Goal: Transaction & Acquisition: Download file/media

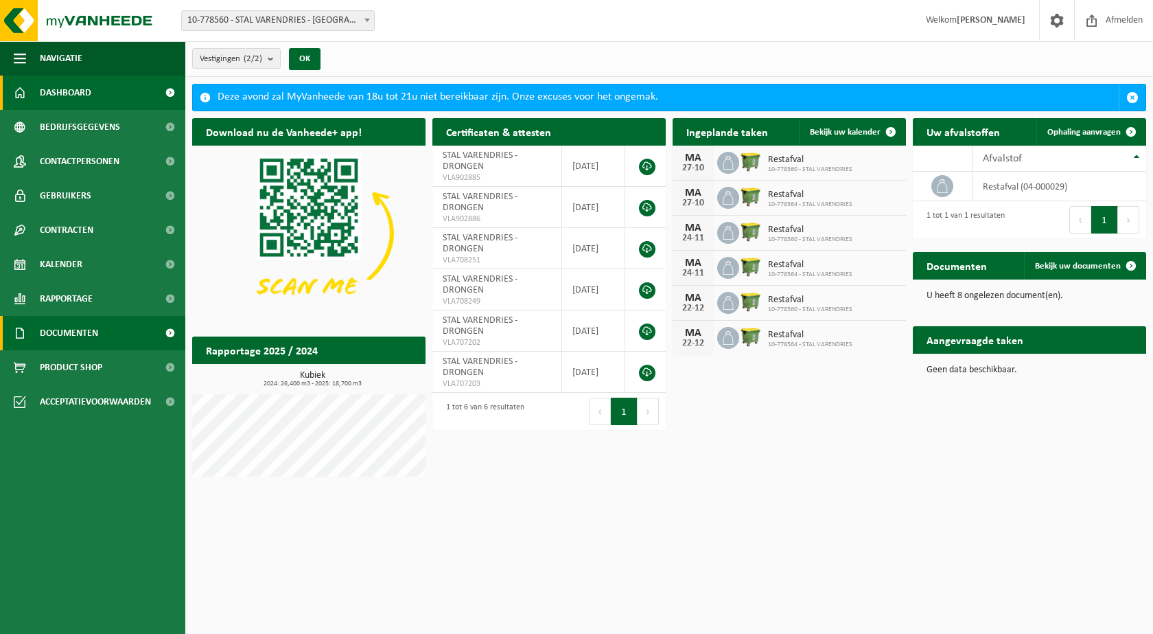
click at [81, 329] on span "Documenten" at bounding box center [69, 333] width 58 height 34
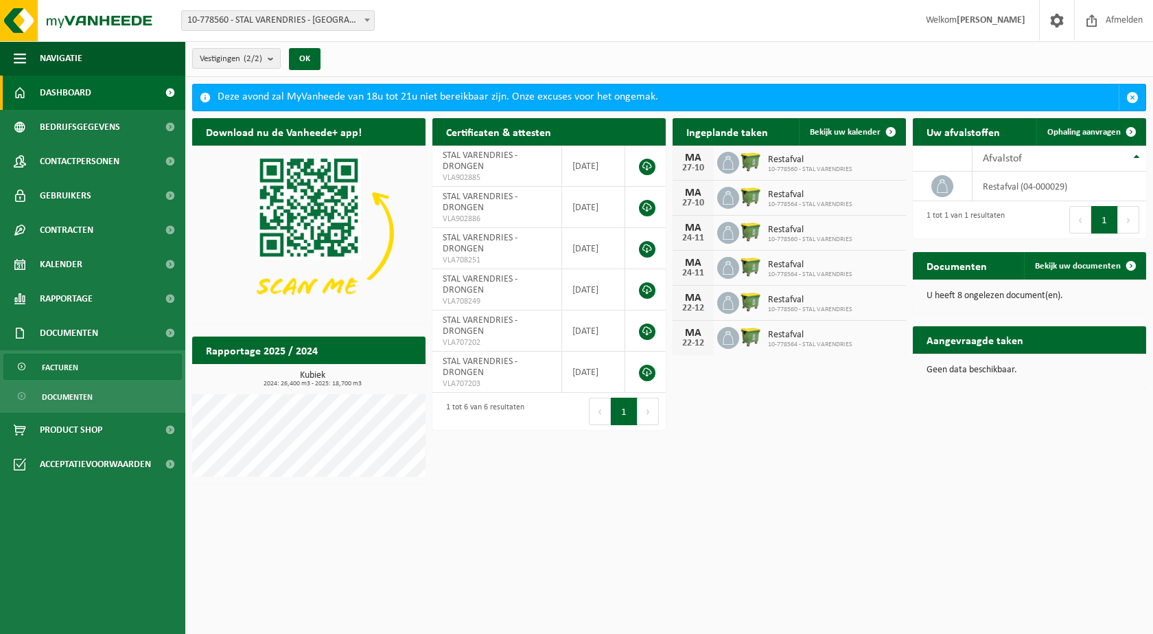
click at [76, 361] on span "Facturen" at bounding box center [60, 367] width 36 height 26
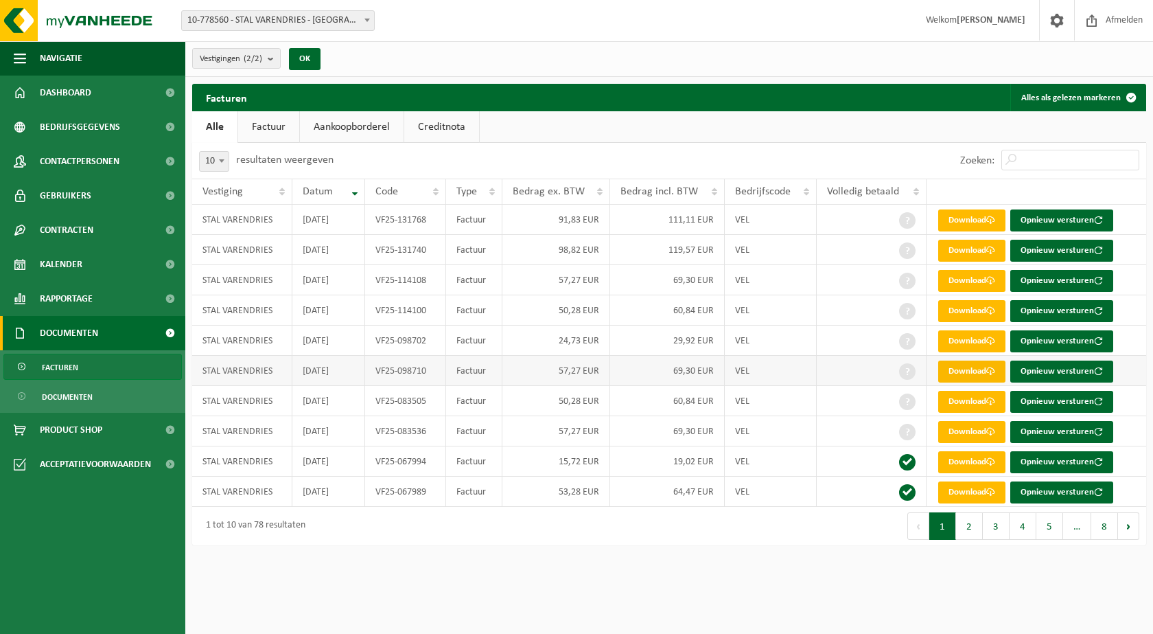
click at [981, 363] on link "Download" at bounding box center [971, 371] width 67 height 22
click at [961, 397] on link "Download" at bounding box center [971, 402] width 67 height 22
click at [977, 369] on link "Download" at bounding box center [971, 371] width 67 height 22
click at [983, 339] on link "Download" at bounding box center [971, 341] width 67 height 22
